Goal: Information Seeking & Learning: Understand process/instructions

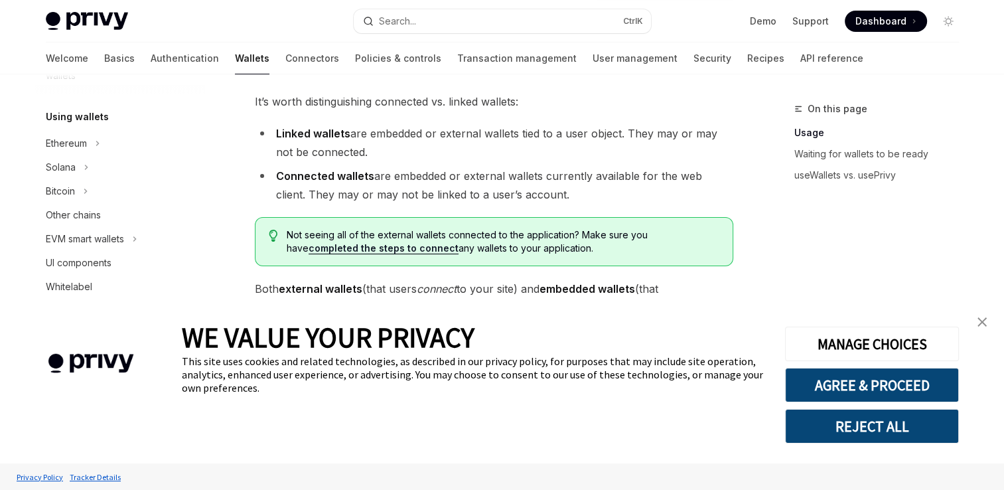
scroll to position [374, 0]
click at [109, 179] on div "Solana" at bounding box center [120, 170] width 170 height 24
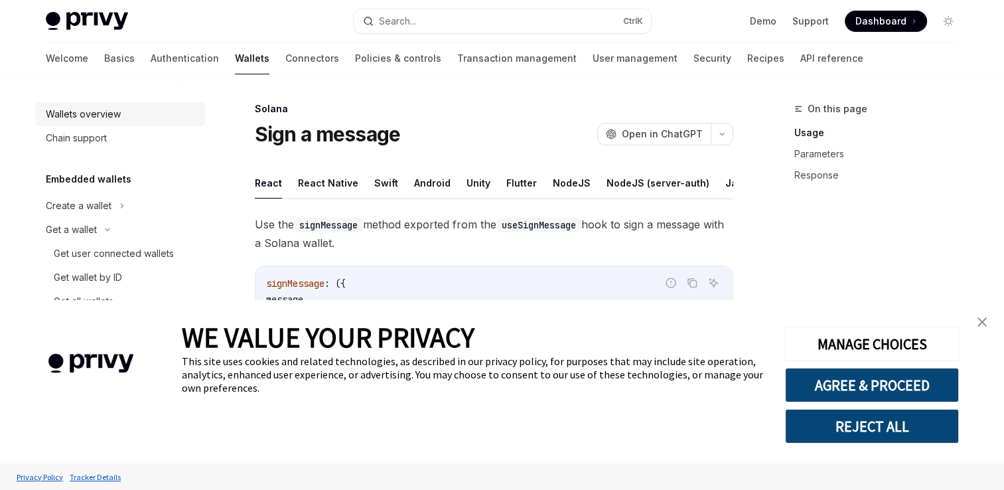
click at [109, 111] on div "Wallets overview" at bounding box center [83, 114] width 75 height 16
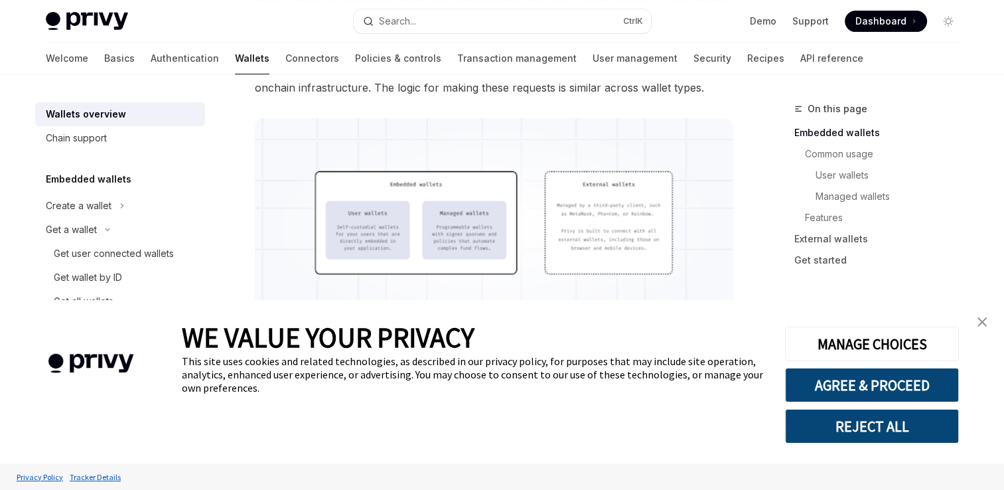
scroll to position [395, 0]
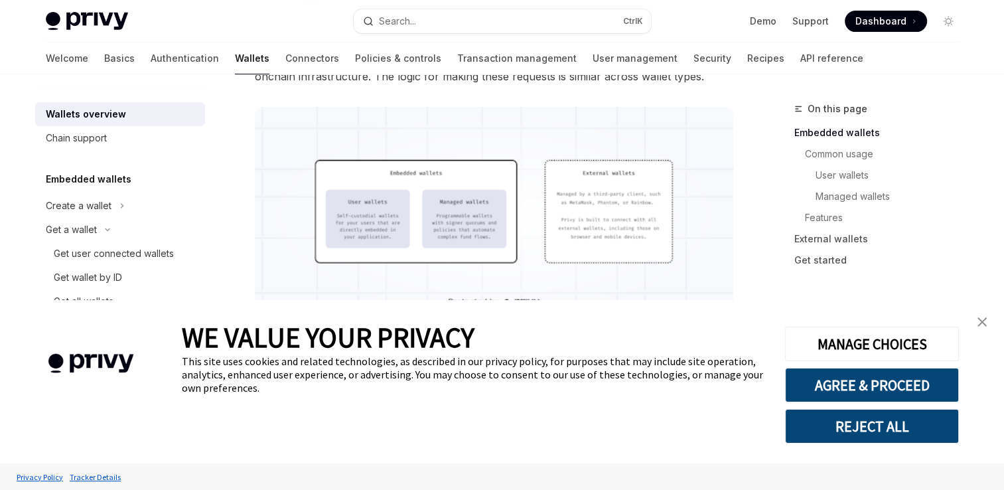
click at [305, 216] on img at bounding box center [494, 216] width 478 height 218
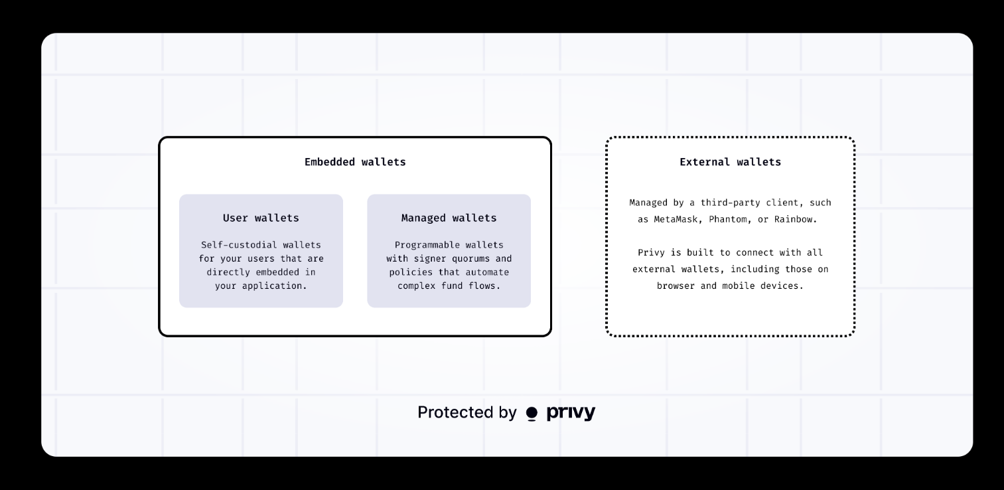
click at [764, 468] on div at bounding box center [502, 245] width 1004 height 490
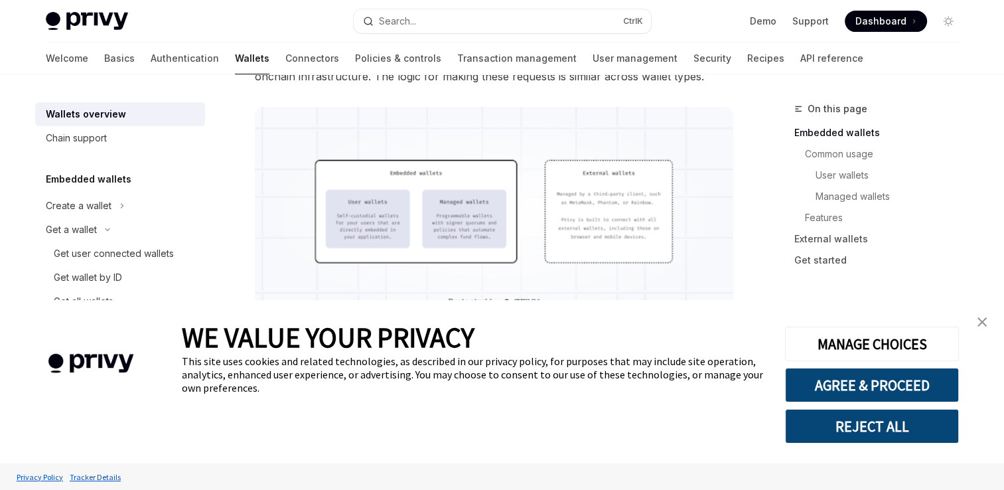
click at [494, 211] on img at bounding box center [494, 216] width 478 height 218
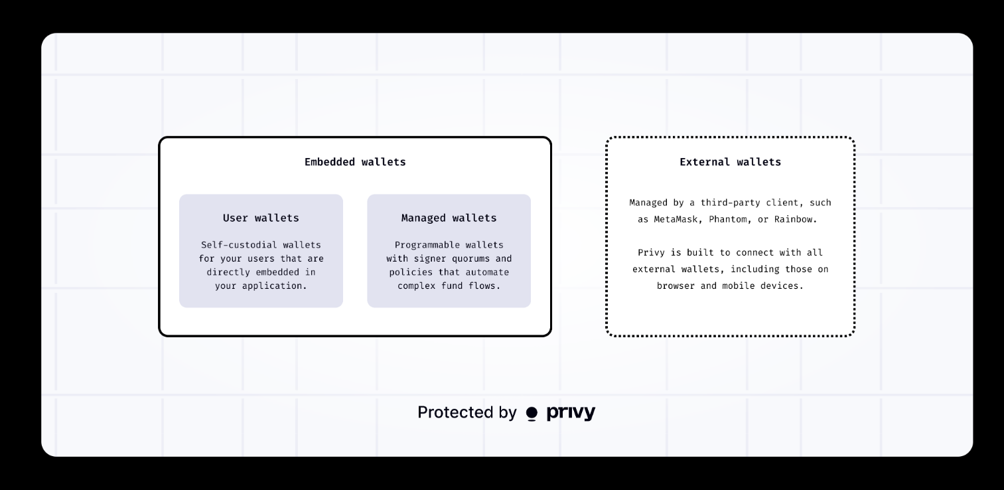
click at [494, 211] on img at bounding box center [507, 244] width 932 height 423
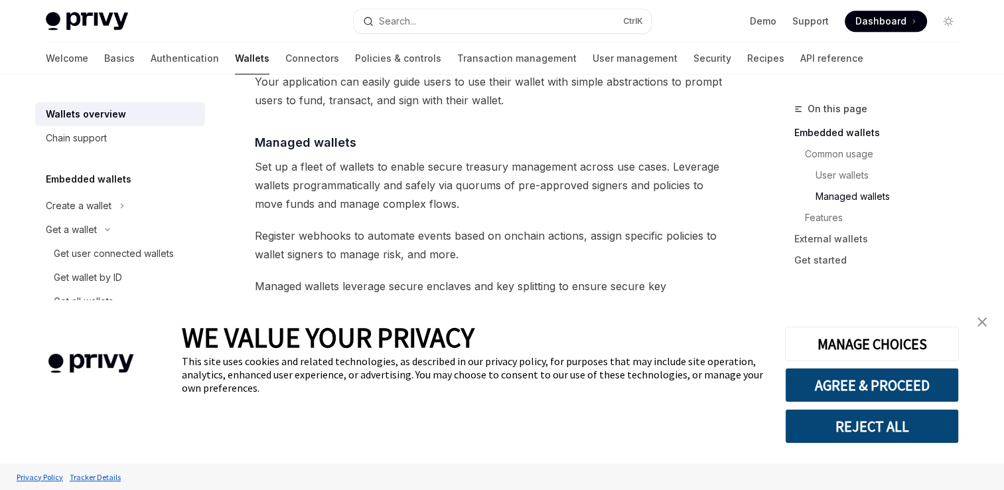
scroll to position [1236, 0]
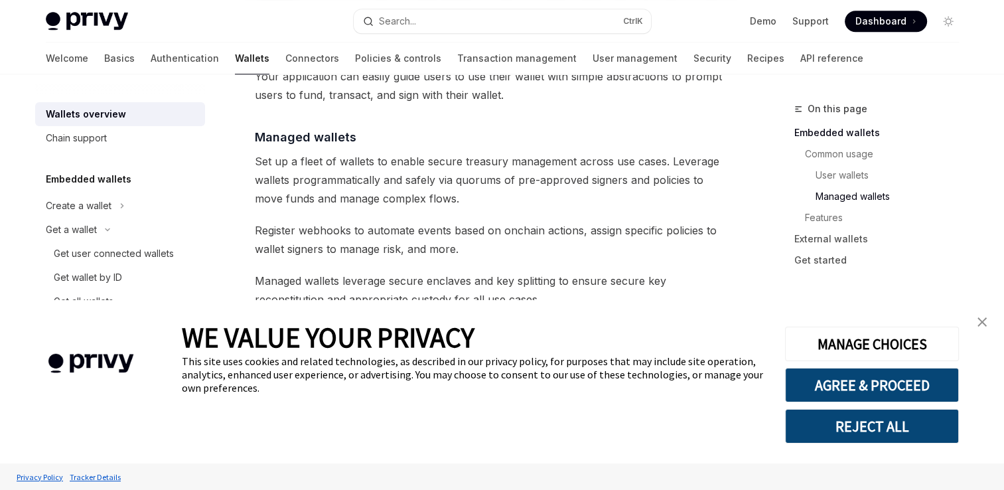
click at [693, 221] on span "Register webhooks to automate events based on onchain actions, assign specific …" at bounding box center [494, 239] width 478 height 37
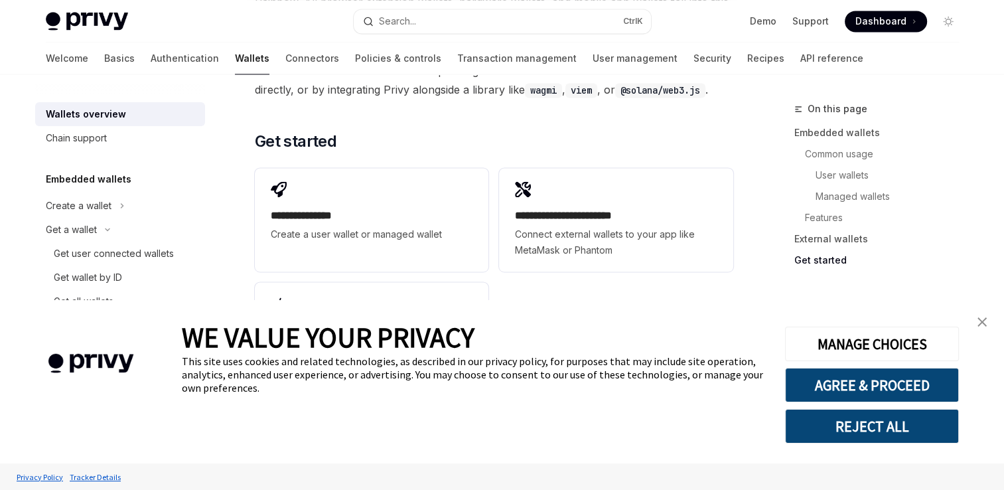
scroll to position [2126, 0]
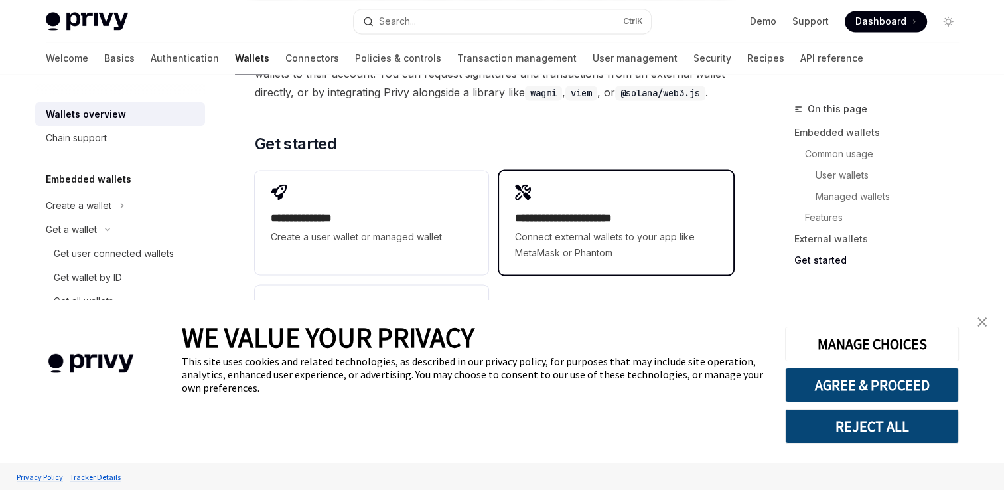
click at [613, 210] on div "**********" at bounding box center [616, 235] width 202 height 50
type textarea "*"
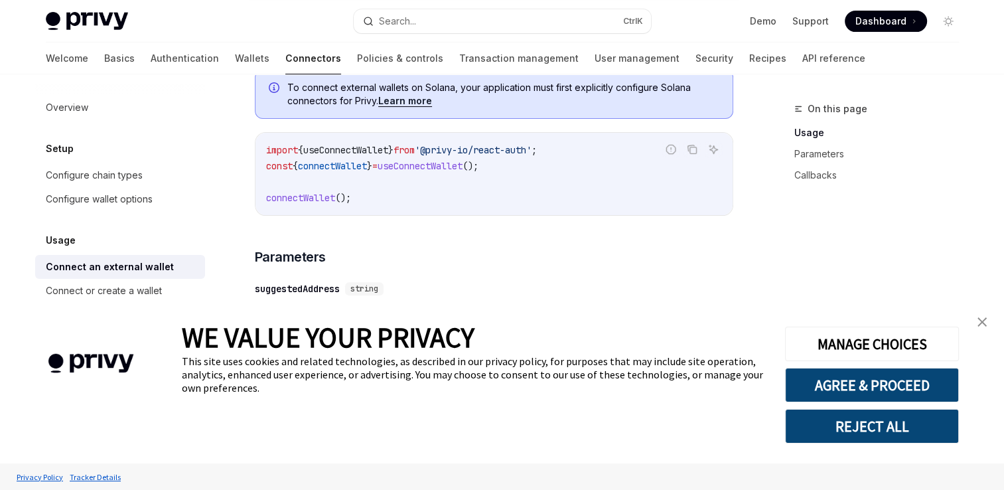
scroll to position [315, 0]
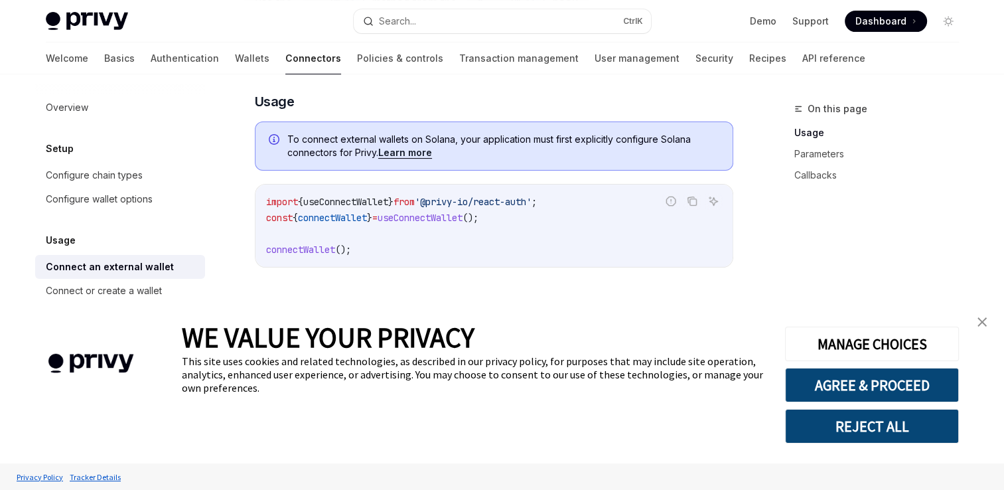
click at [413, 222] on span "useConnectWallet" at bounding box center [420, 218] width 85 height 12
copy span "useConnectWallet"
